Goal: Transaction & Acquisition: Download file/media

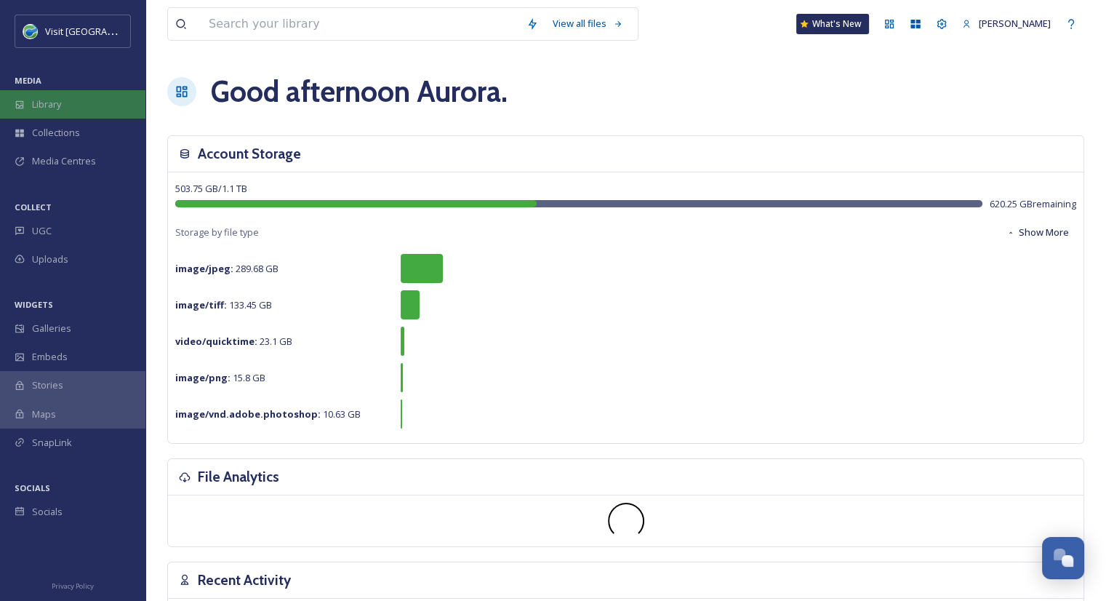
click at [77, 106] on div "Library" at bounding box center [72, 104] width 145 height 28
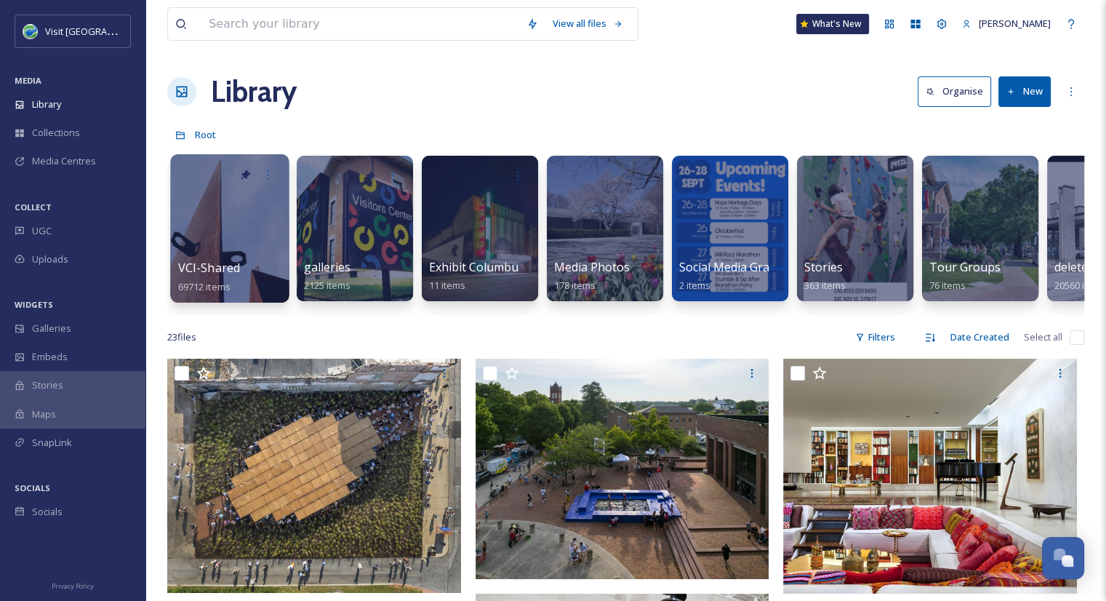
click at [228, 275] on span "VCI-Shared" at bounding box center [209, 268] width 63 height 16
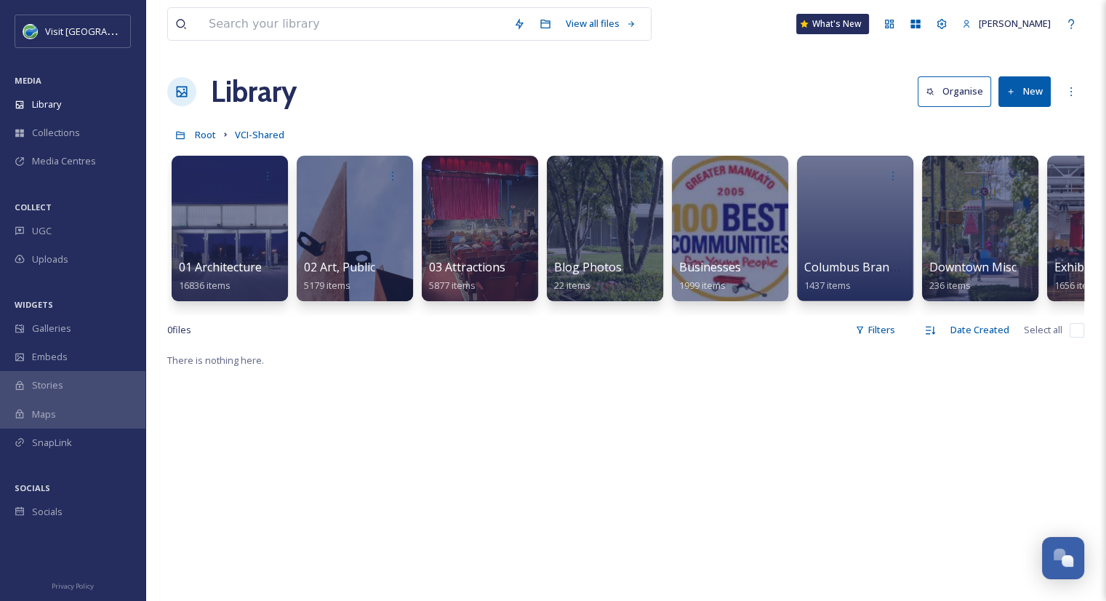
click at [375, 243] on div at bounding box center [355, 228] width 116 height 145
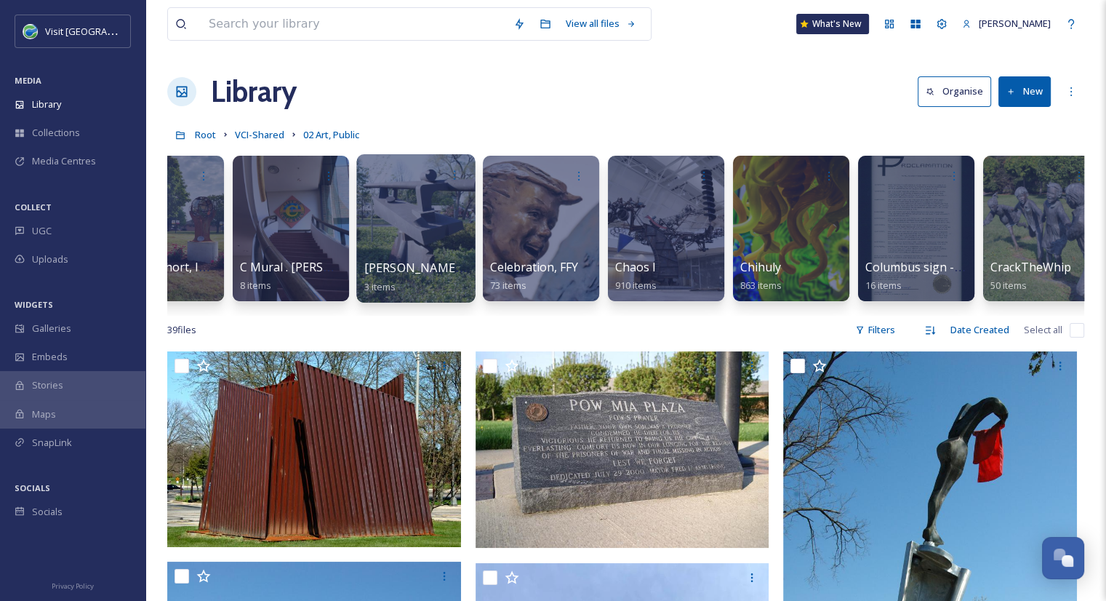
scroll to position [0, 314]
click at [775, 252] on div at bounding box center [791, 228] width 116 height 145
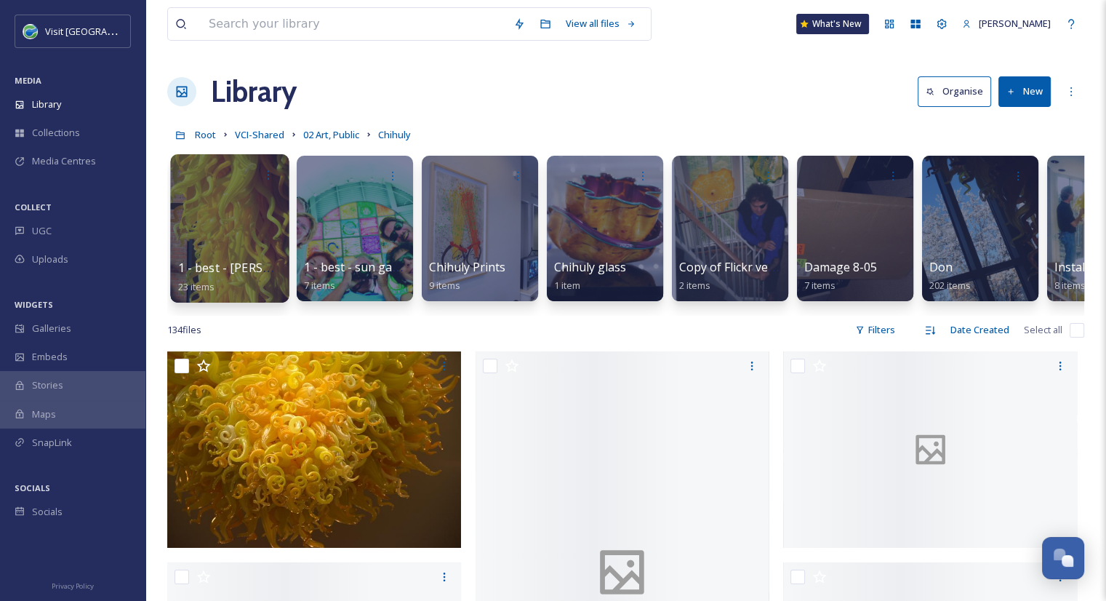
click at [231, 242] on div at bounding box center [229, 228] width 119 height 148
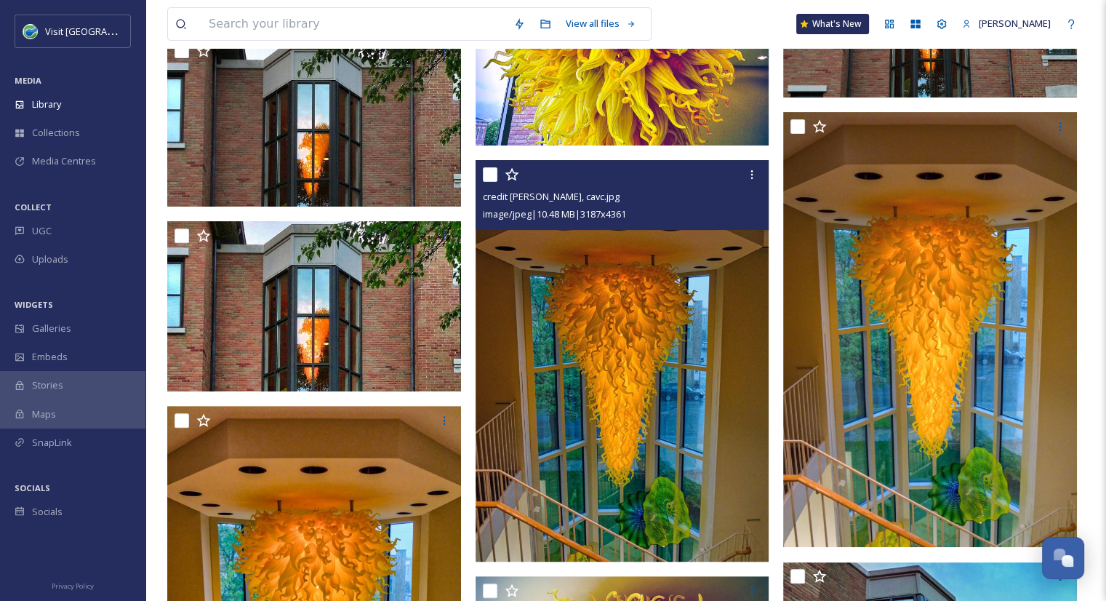
scroll to position [468, 0]
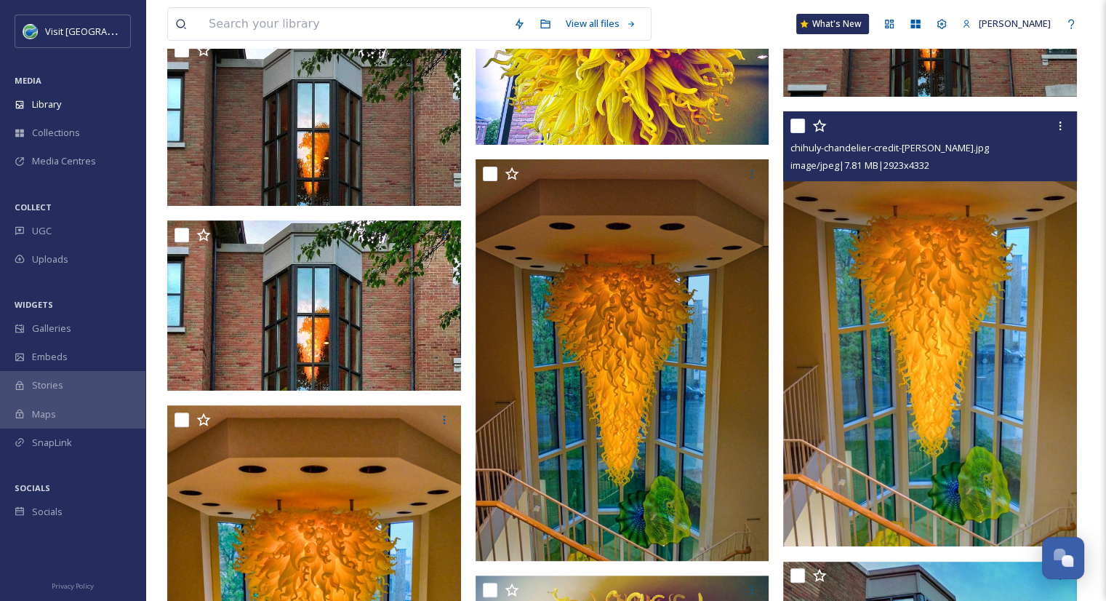
click at [789, 130] on div "chihuly-chandelier-credit-[PERSON_NAME].jpg image/jpeg | 7.81 MB | 2923 x 4332" at bounding box center [930, 146] width 294 height 70
click at [919, 242] on img at bounding box center [930, 328] width 294 height 435
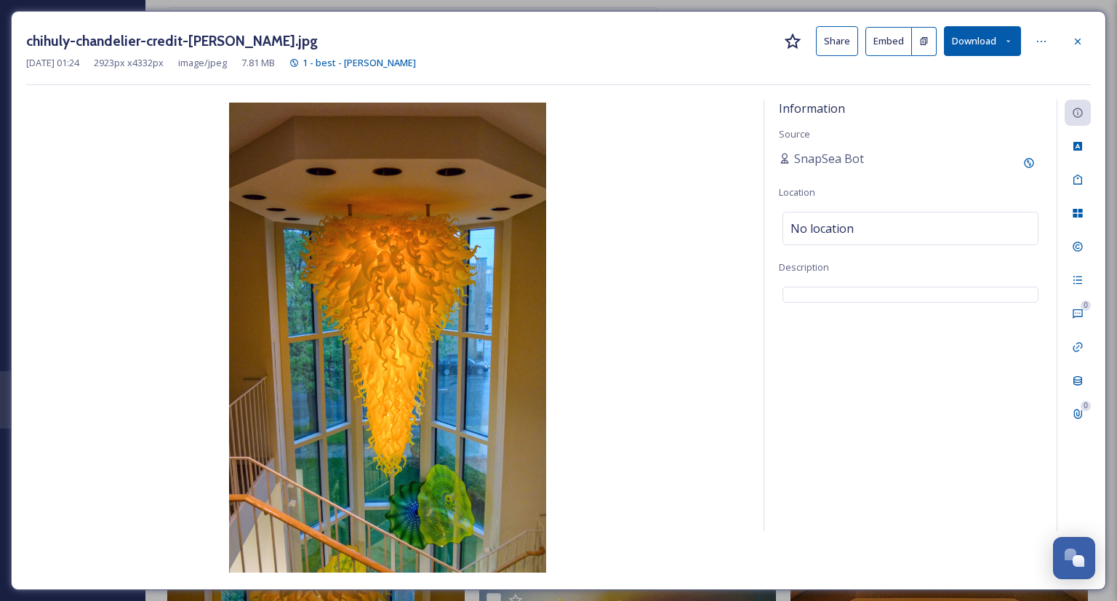
click at [973, 41] on button "Download" at bounding box center [982, 41] width 77 height 30
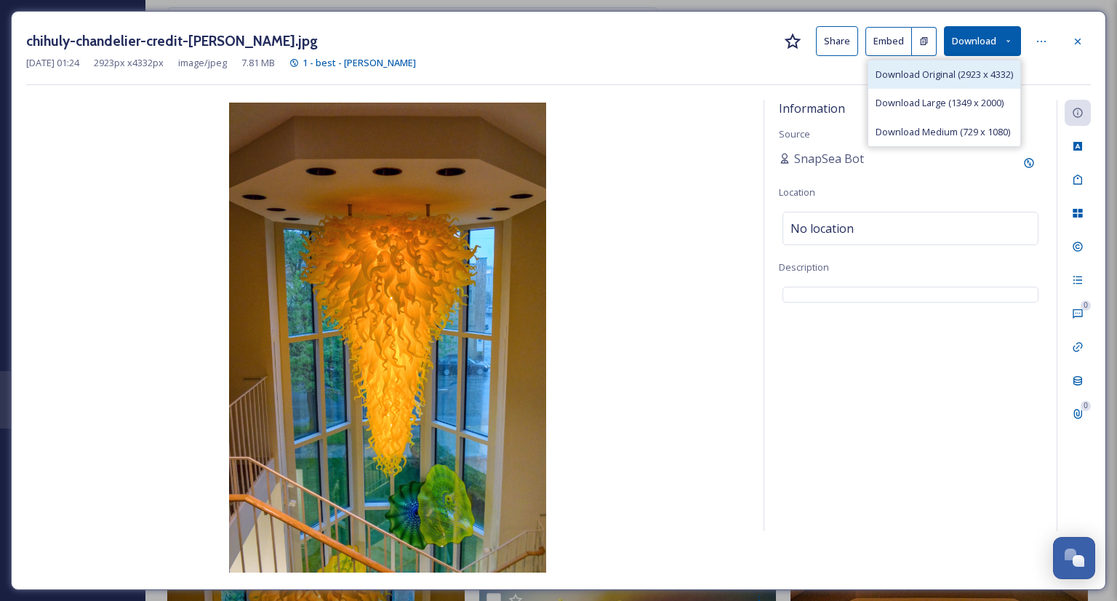
click at [974, 73] on span "Download Original (2923 x 4332)" at bounding box center [944, 75] width 137 height 14
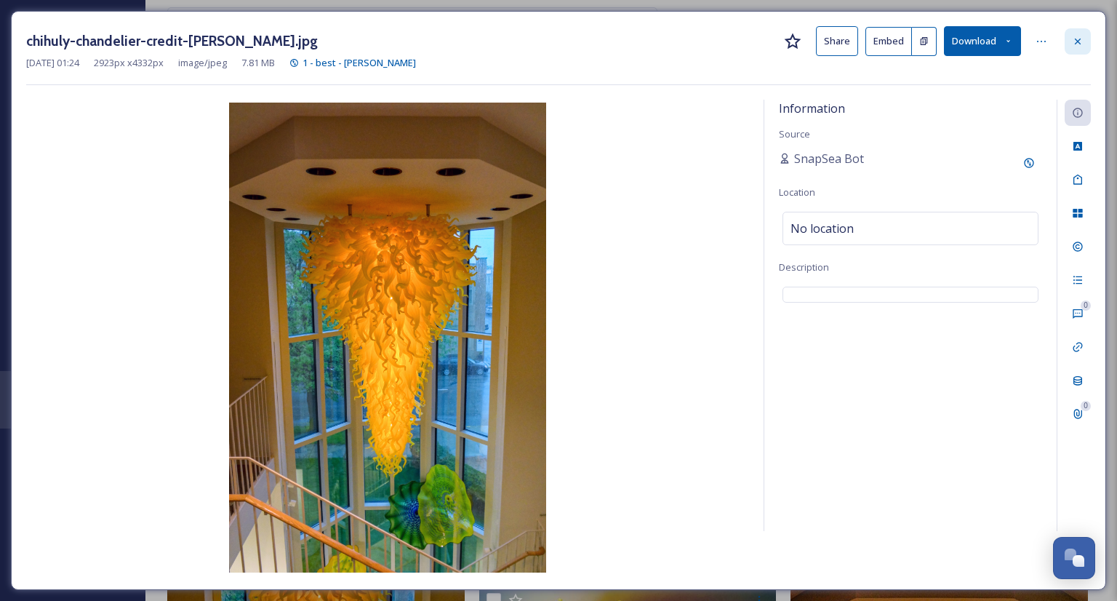
click at [1071, 39] on div at bounding box center [1078, 41] width 26 height 26
